Goal: Task Accomplishment & Management: Manage account settings

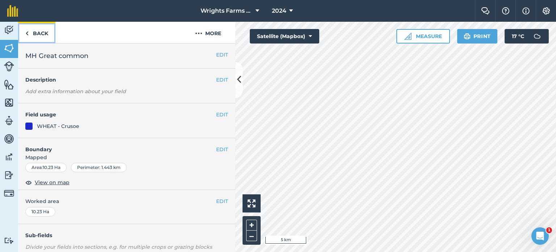
click at [38, 38] on link "Back" at bounding box center [36, 32] width 37 height 21
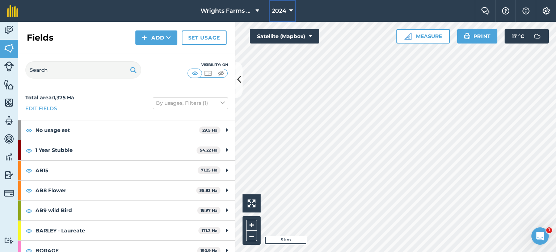
click at [284, 14] on span "2024" at bounding box center [279, 11] width 14 height 9
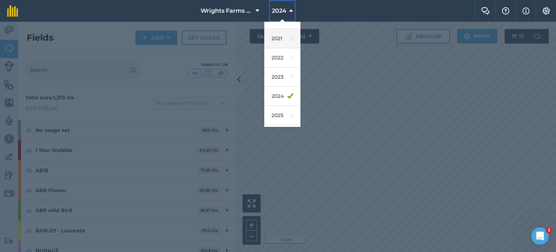
scroll to position [72, 0]
click at [277, 123] on link "2026" at bounding box center [282, 131] width 36 height 19
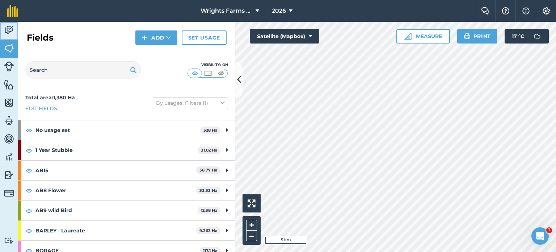
click at [12, 36] on link "Activity" at bounding box center [9, 31] width 18 height 18
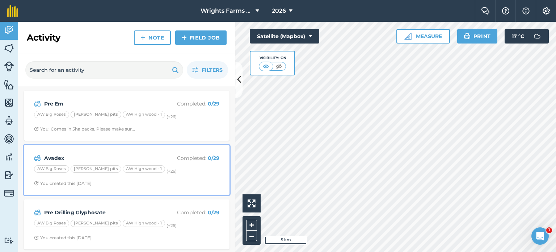
click at [185, 168] on div "AW Big Roses [PERSON_NAME] pits AW High wood - 1 (+ 26 )" at bounding box center [126, 169] width 185 height 9
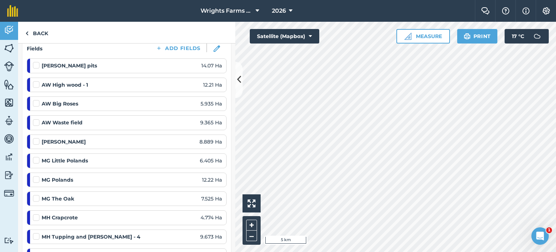
scroll to position [59, 0]
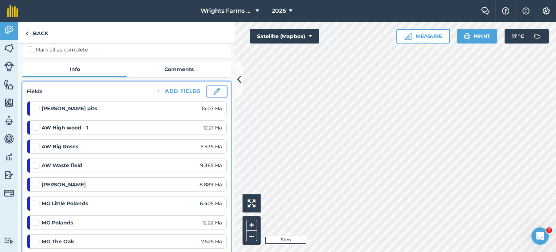
click at [214, 94] on img at bounding box center [217, 91] width 7 height 7
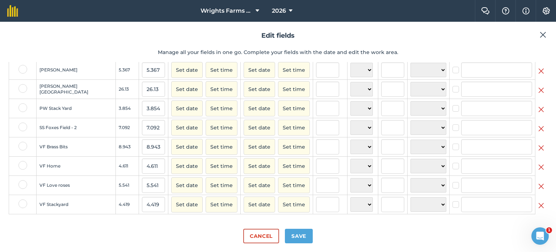
scroll to position [437, 0]
click at [538, 148] on img at bounding box center [541, 147] width 6 height 9
click at [538, 205] on img at bounding box center [541, 205] width 6 height 9
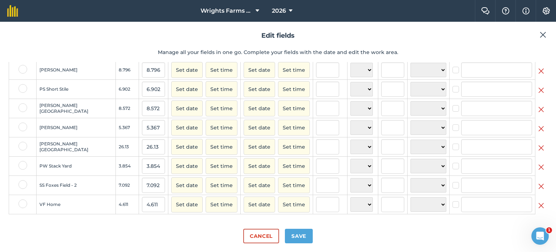
click at [538, 205] on img at bounding box center [541, 205] width 6 height 9
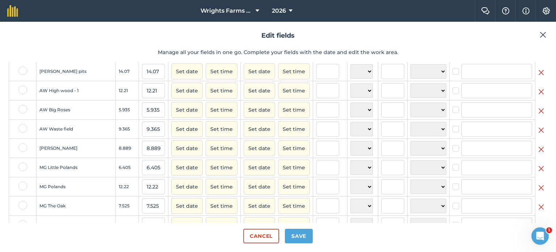
scroll to position [0, 0]
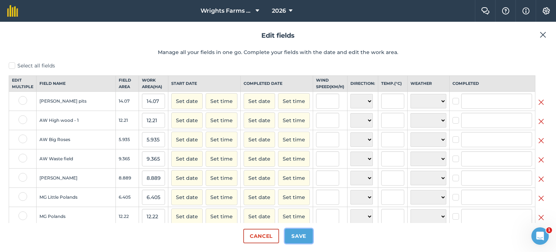
click at [297, 236] on button "Save" at bounding box center [299, 235] width 28 height 14
